Goal: Find specific page/section: Find specific page/section

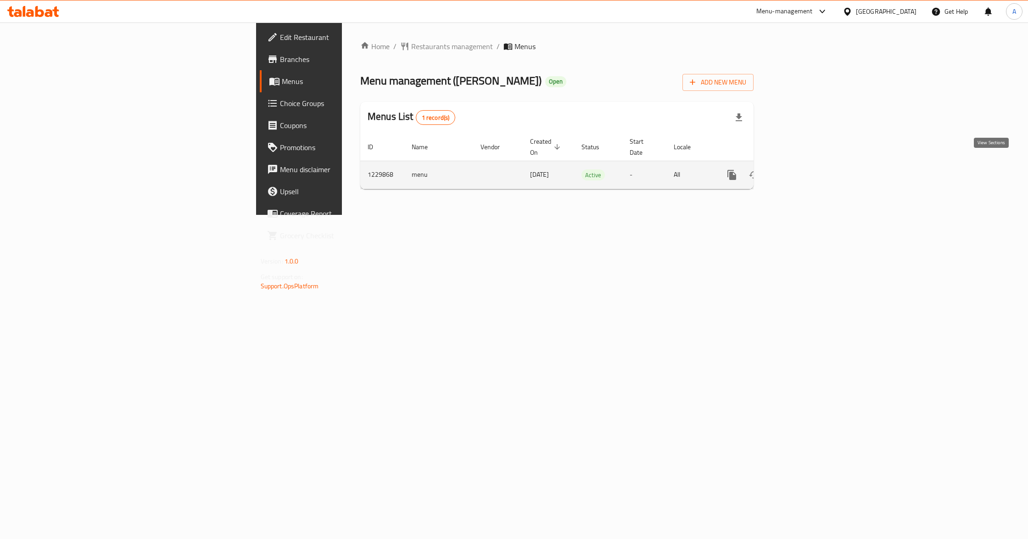
click at [802, 171] on icon "enhanced table" at bounding box center [798, 175] width 8 height 8
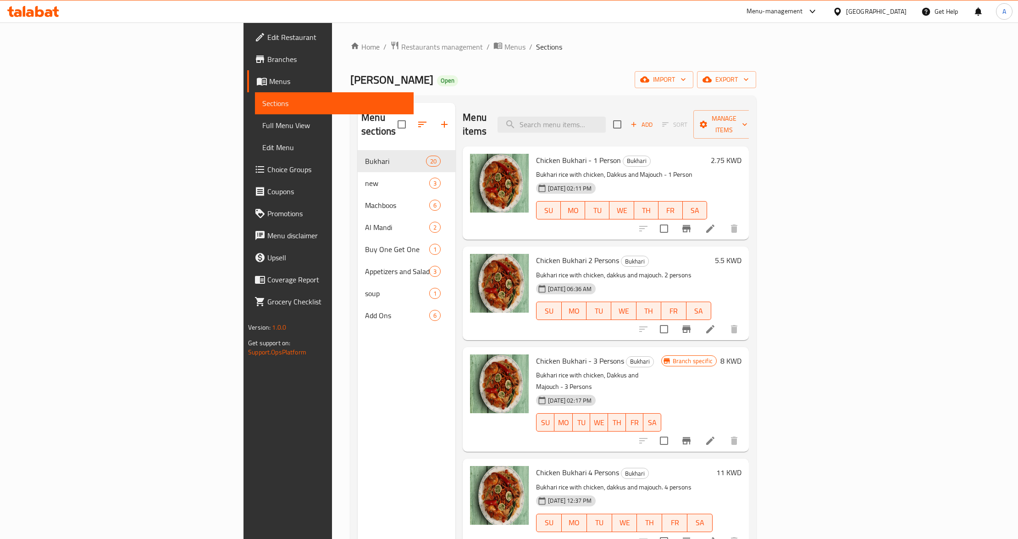
click at [358, 372] on div "Menu sections Bukhari 20 new 3 Machboos 6 Al Mandi 2 Buy One Get One 1 Appetize…" at bounding box center [407, 372] width 98 height 539
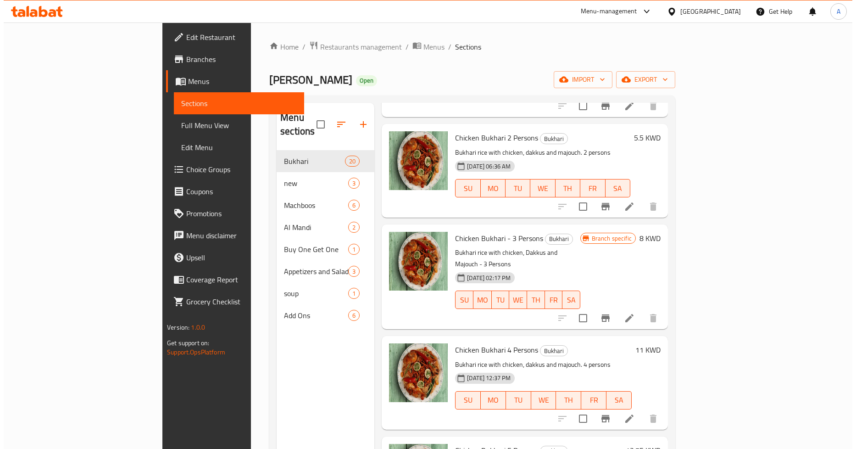
scroll to position [153, 0]
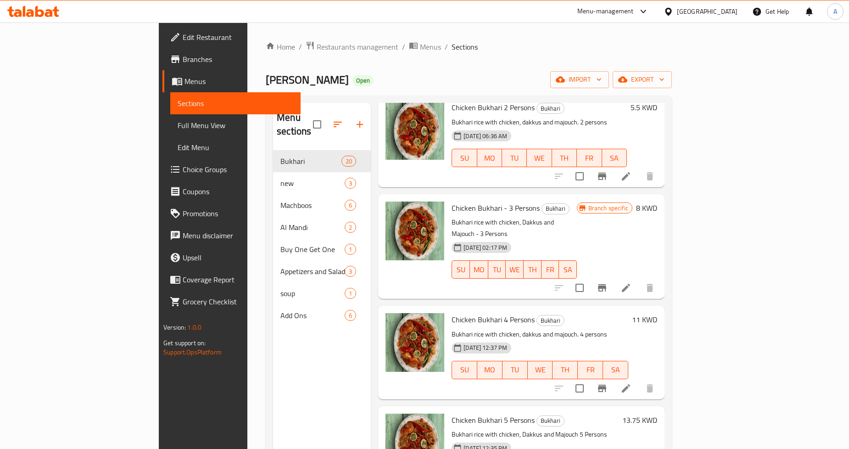
click at [162, 89] on link "Menus" at bounding box center [231, 81] width 138 height 22
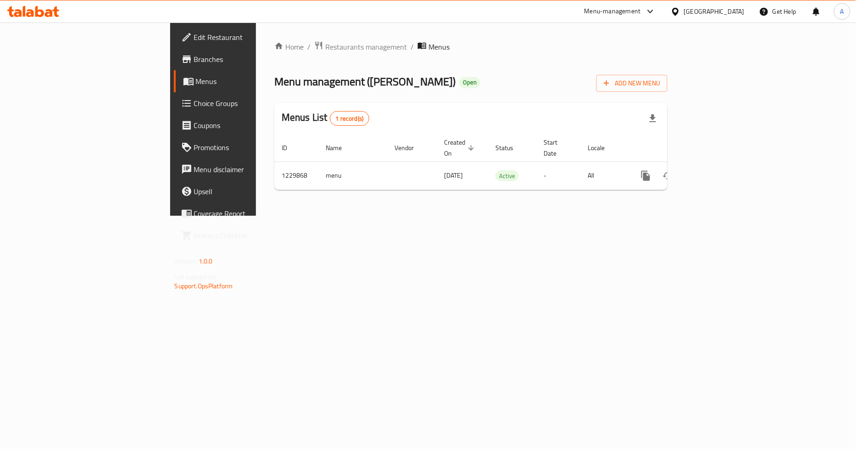
click at [395, 201] on div "Home / Restaurants management / Menus Menu management ( [PERSON_NAME] ) Open Ad…" at bounding box center [471, 118] width 430 height 193
click at [446, 216] on div "Home / Restaurants management / Menus Menu management ( [PERSON_NAME] ) Open Ad…" at bounding box center [471, 118] width 430 height 193
click at [451, 207] on div "Home / Restaurants management / Menus Menu management ( [PERSON_NAME] ) Open Ad…" at bounding box center [471, 118] width 430 height 193
click at [194, 63] on span "Branches" at bounding box center [250, 59] width 112 height 11
